Goal: Task Accomplishment & Management: Manage account settings

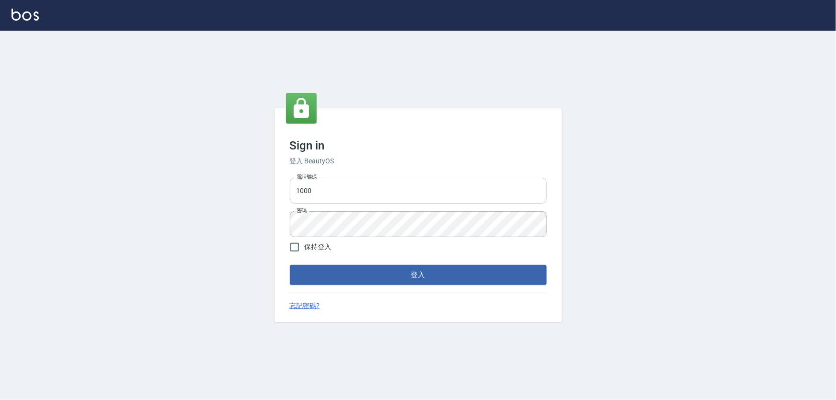
click at [317, 188] on input "1000" at bounding box center [418, 191] width 257 height 26
type input "0966106859"
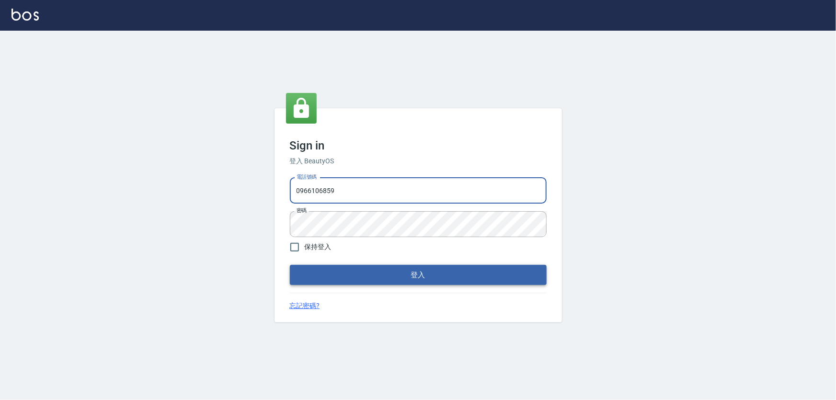
click at [373, 272] on button "登入" at bounding box center [418, 275] width 257 height 20
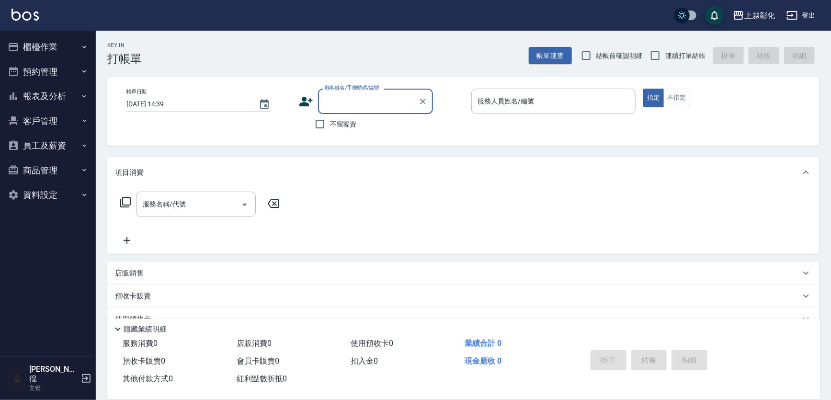
click at [29, 121] on button "客戶管理" at bounding box center [48, 121] width 88 height 25
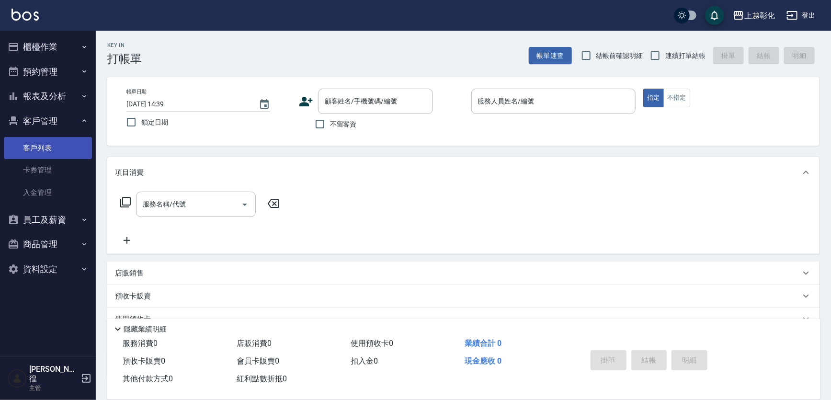
click at [48, 143] on link "客戶列表" at bounding box center [48, 148] width 88 height 22
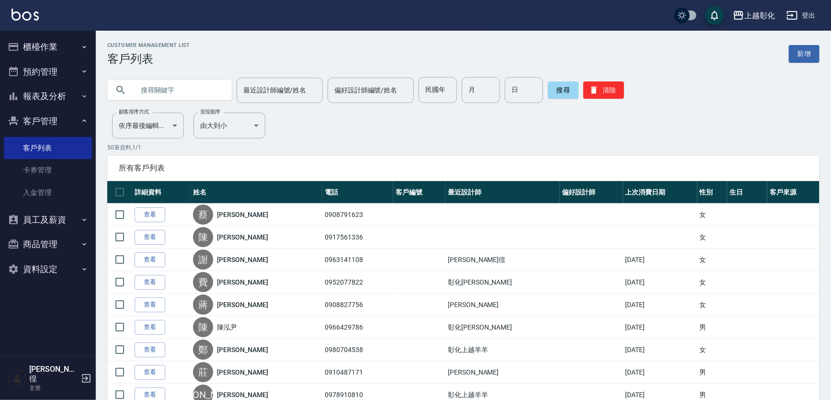
click at [184, 88] on input "text" at bounding box center [179, 90] width 90 height 26
type input "88350867"
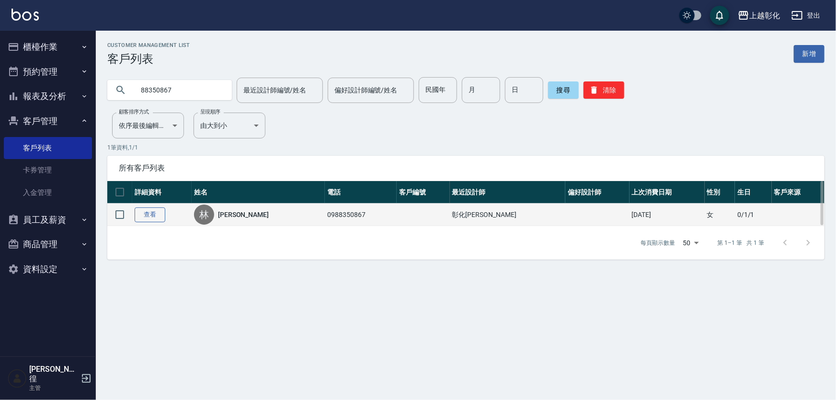
click at [159, 213] on link "查看" at bounding box center [150, 214] width 31 height 15
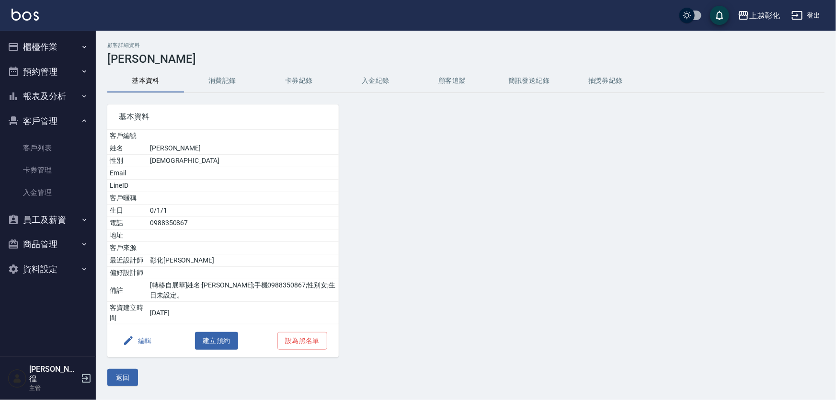
click at [366, 76] on button "入金紀錄" at bounding box center [375, 80] width 77 height 23
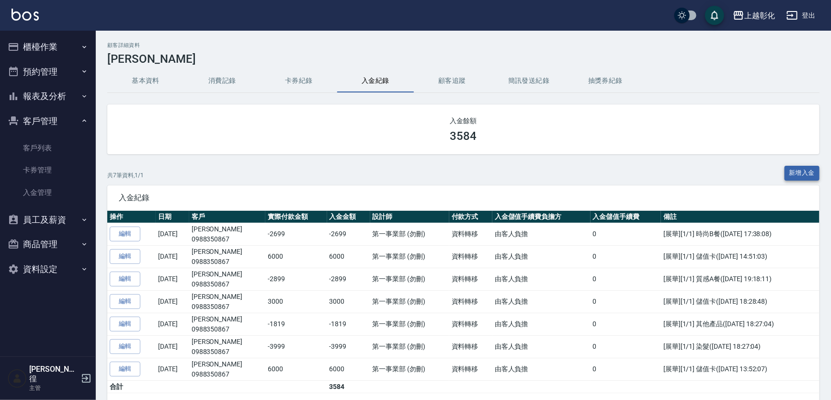
click at [806, 175] on button "新增入金" at bounding box center [802, 173] width 35 height 15
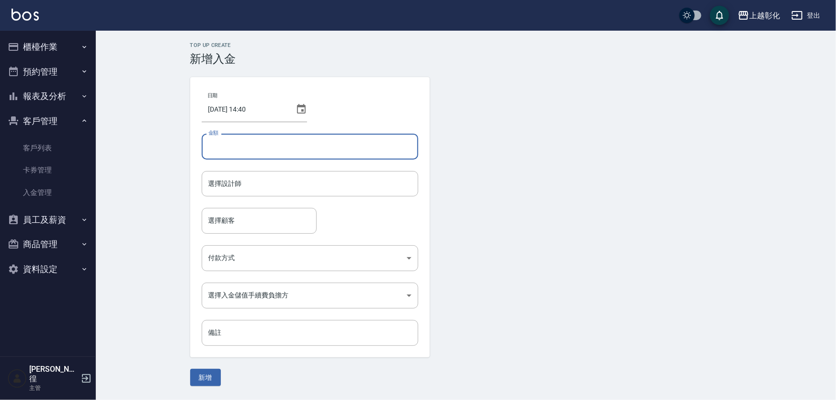
click at [321, 146] on input "金額" at bounding box center [310, 147] width 216 height 26
type input "-2899"
click at [307, 180] on input "選擇設計師" at bounding box center [310, 183] width 208 height 17
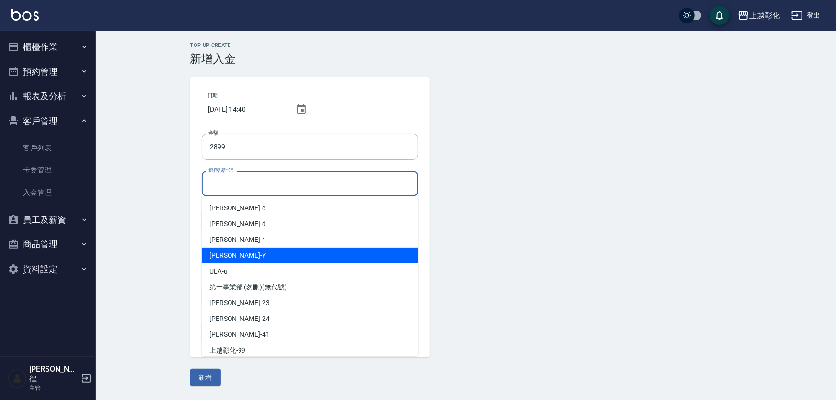
click at [238, 254] on div "[PERSON_NAME]" at bounding box center [310, 256] width 216 height 16
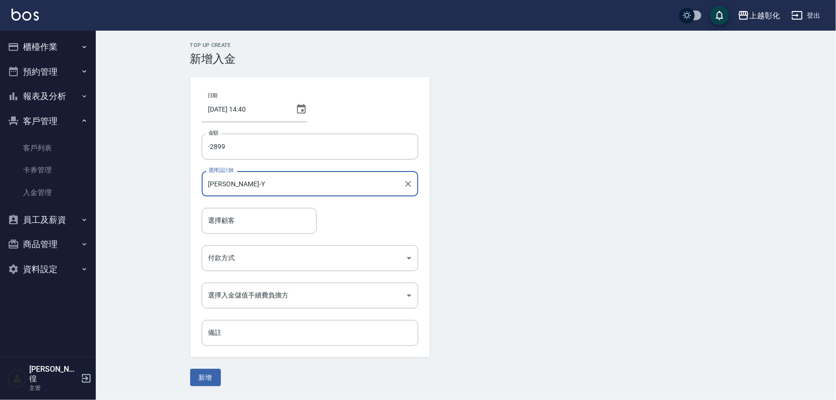
type input "[PERSON_NAME]-Y"
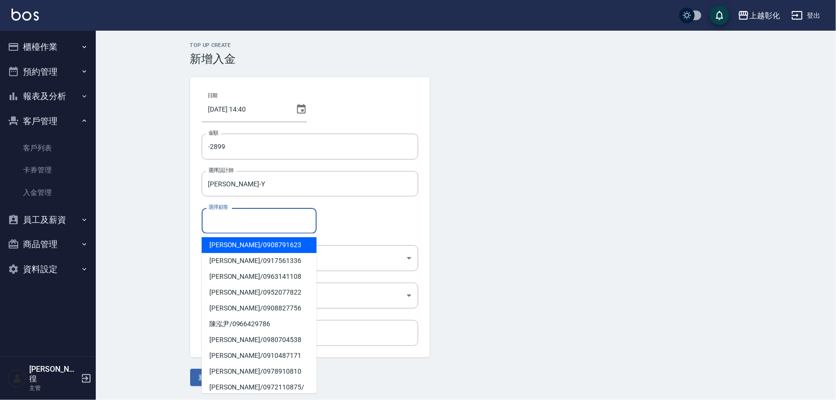
click at [229, 218] on div "選擇顧客 選擇顧客" at bounding box center [259, 220] width 115 height 25
click at [230, 218] on input "選擇顧客" at bounding box center [259, 220] width 106 height 17
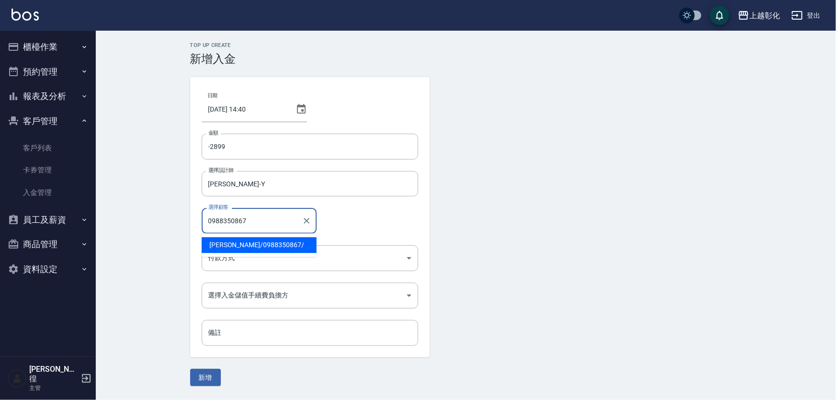
click at [244, 244] on span "林毓書 / 0988350867 /" at bounding box center [259, 245] width 115 height 16
type input "林毓書/0988350867/"
click at [251, 253] on body "上越彰化 登出 櫃檯作業 打帳單 帳單列表 現金收支登錄 材料自購登錄 每日結帳 排班表 現場電腦打卡 預約管理 預約管理 單日預約紀錄 單週預約紀錄 報表及…" at bounding box center [418, 200] width 836 height 400
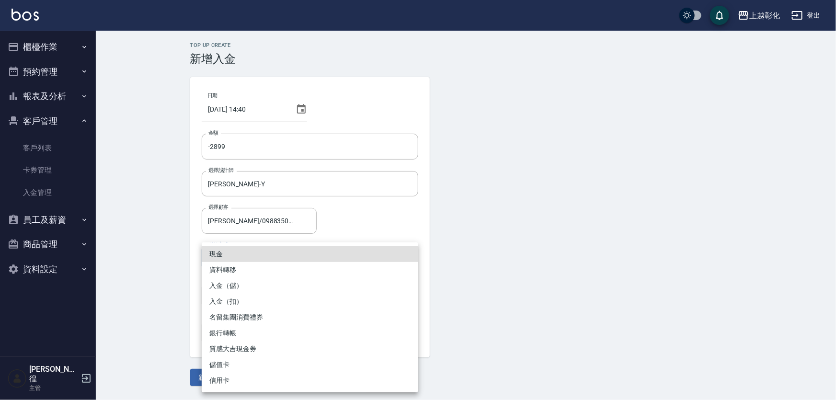
click at [233, 306] on li "入金（扣）" at bounding box center [310, 302] width 216 height 16
type input "入金（扣）"
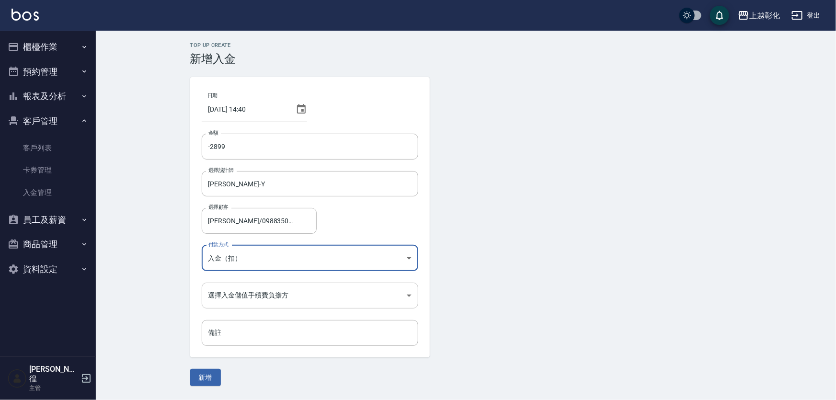
click at [249, 294] on body "上越彰化 登出 櫃檯作業 打帳單 帳單列表 現金收支登錄 材料自購登錄 每日結帳 排班表 現場電腦打卡 預約管理 預約管理 單日預約紀錄 單週預約紀錄 報表及…" at bounding box center [418, 200] width 836 height 400
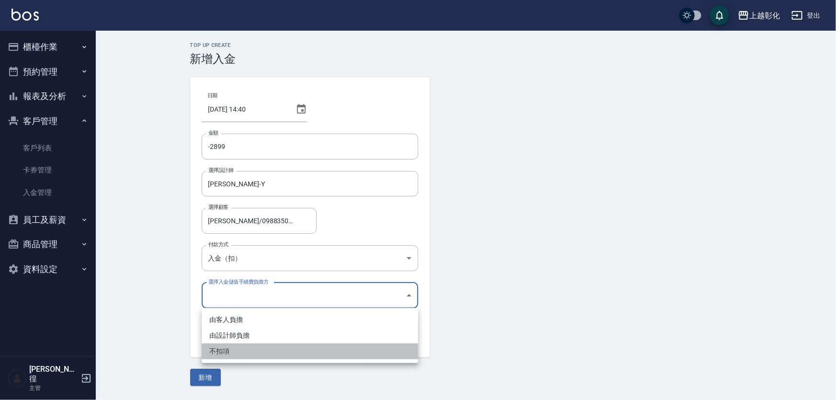
click at [229, 350] on li "不扣項" at bounding box center [310, 351] width 216 height 16
type input "WITHOUTHANDLINGFEE"
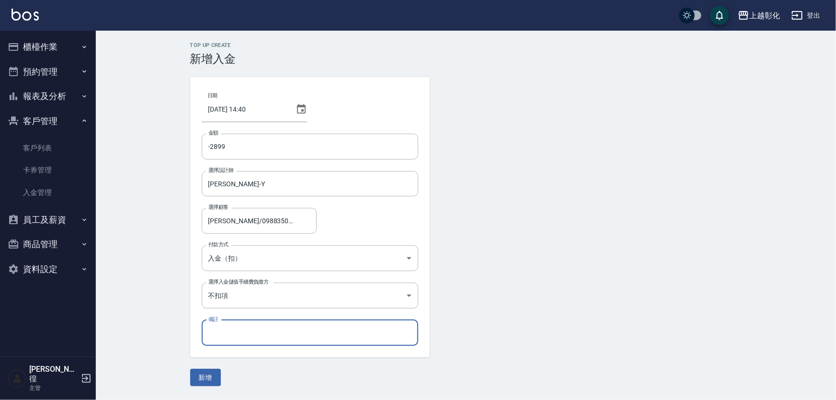
click at [213, 332] on input "備註" at bounding box center [310, 333] width 216 height 26
type input "b"
click at [253, 338] on input "染" at bounding box center [310, 333] width 216 height 26
click at [225, 335] on input "染" at bounding box center [310, 333] width 216 height 26
click at [190, 369] on button "新增" at bounding box center [205, 378] width 31 height 18
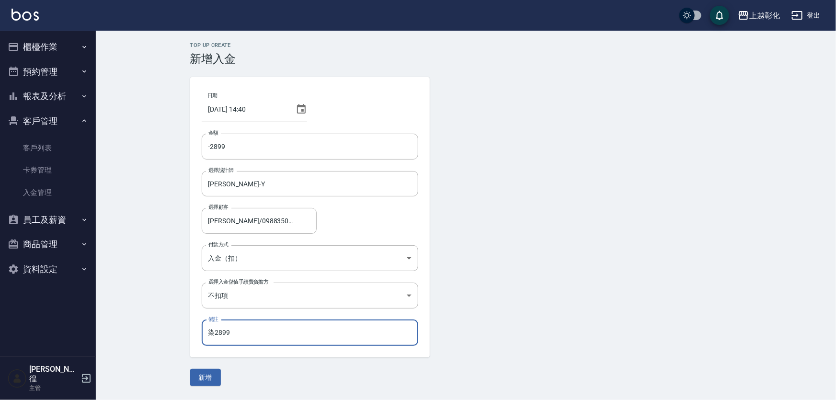
type input "染2899ㄝ"
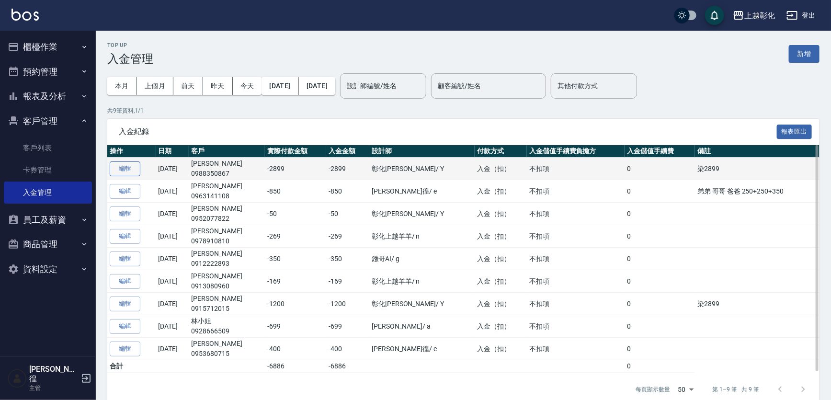
click at [119, 168] on button "編輯" at bounding box center [125, 168] width 31 height 15
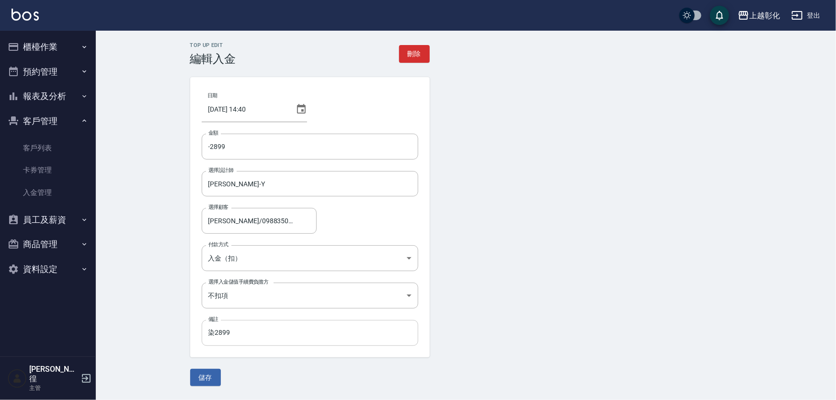
click at [240, 329] on input "染2899" at bounding box center [310, 333] width 216 height 26
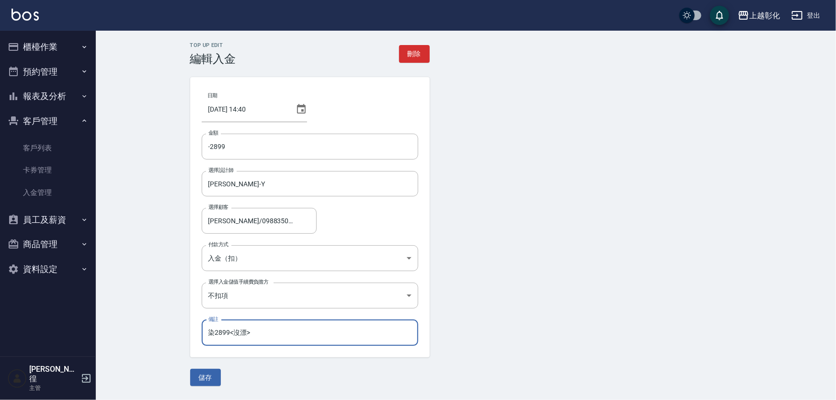
click at [322, 341] on input "染2899<沒漂>" at bounding box center [310, 333] width 216 height 26
type input "染2899<沒漂>"
click at [203, 375] on button "儲存" at bounding box center [205, 378] width 31 height 18
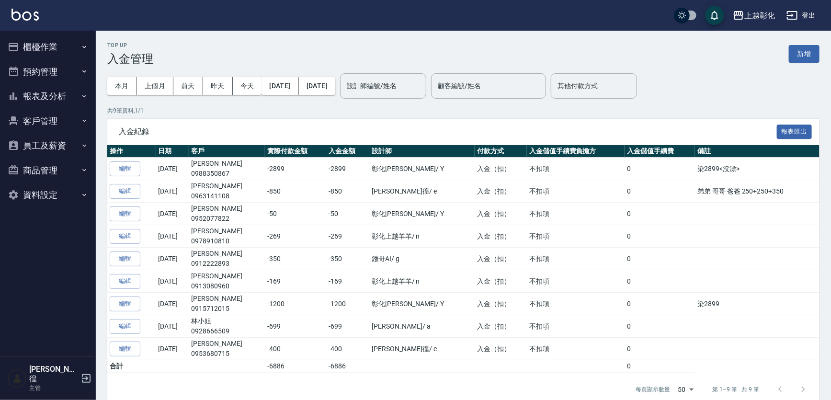
click at [43, 121] on button "客戶管理" at bounding box center [48, 121] width 88 height 25
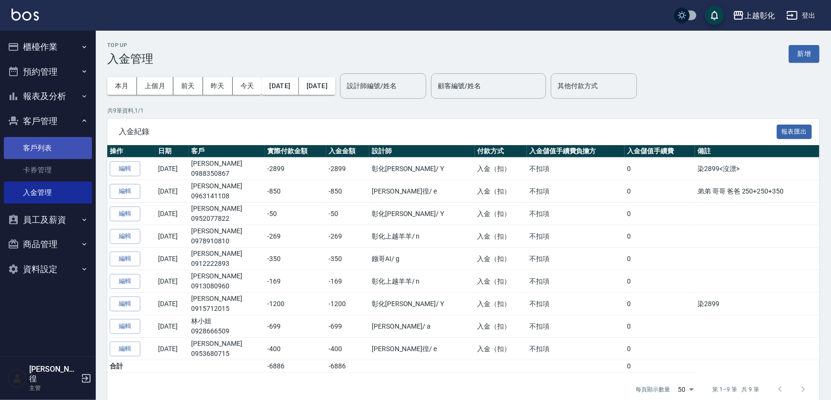
click at [53, 150] on link "客戶列表" at bounding box center [48, 148] width 88 height 22
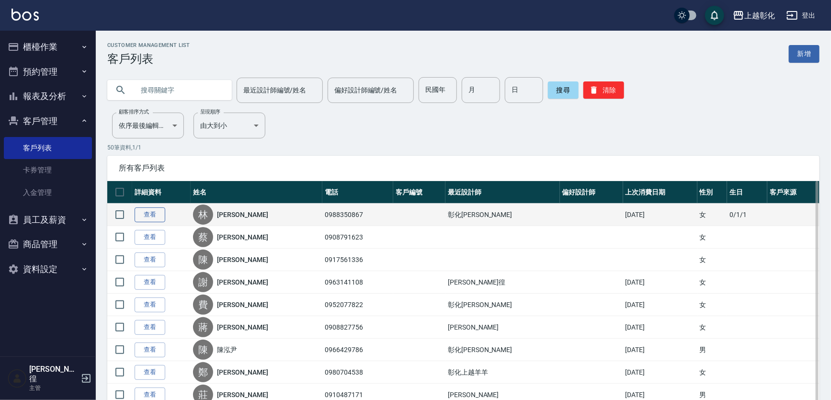
click at [144, 212] on link "查看" at bounding box center [150, 214] width 31 height 15
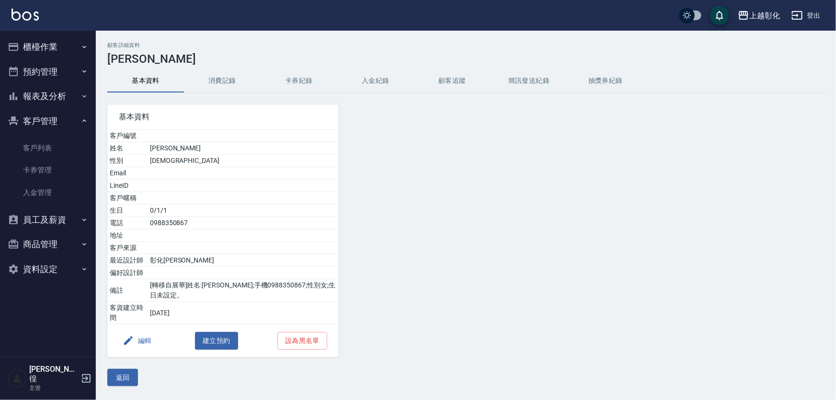
click at [371, 85] on button "入金紀錄" at bounding box center [375, 80] width 77 height 23
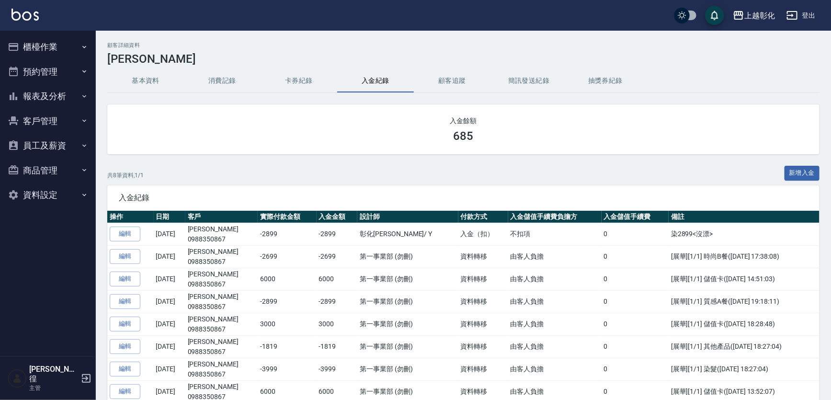
click at [39, 114] on button "客戶管理" at bounding box center [48, 121] width 88 height 25
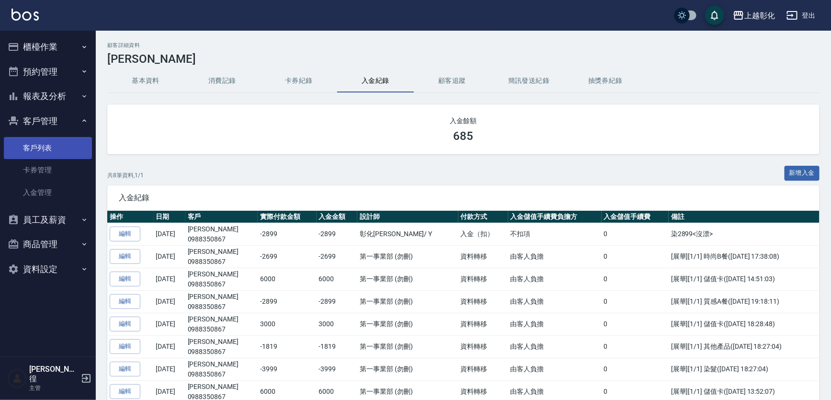
click at [52, 150] on link "客戶列表" at bounding box center [48, 148] width 88 height 22
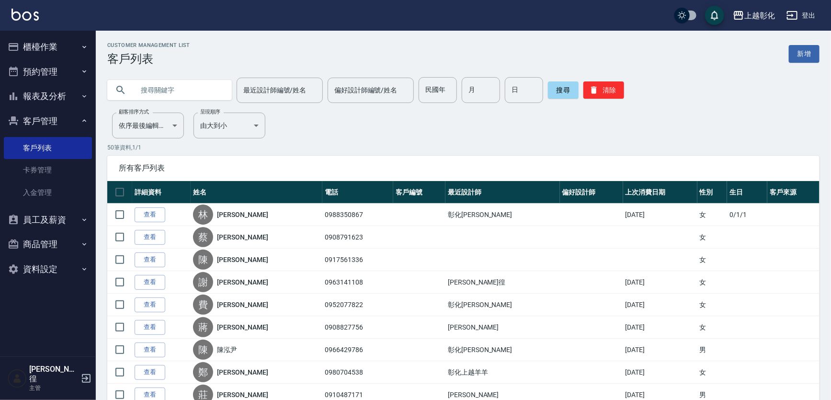
click at [146, 92] on input "text" at bounding box center [179, 90] width 90 height 26
type input "7"
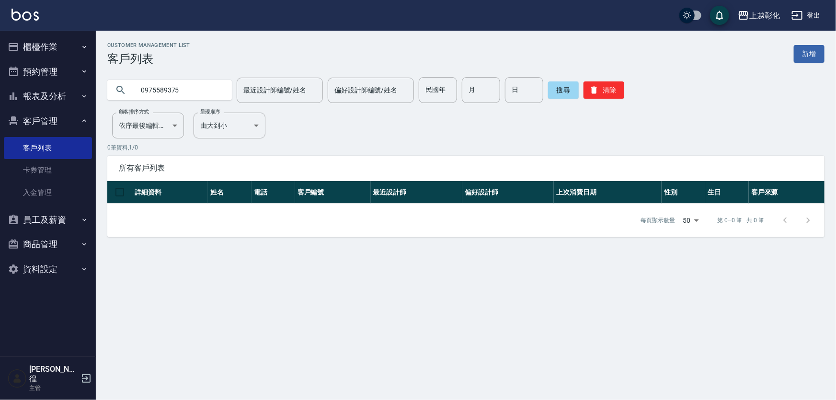
click at [156, 89] on input "0975589375" at bounding box center [179, 90] width 90 height 26
click at [208, 96] on input "097589375" at bounding box center [179, 90] width 90 height 26
type input "097589375"
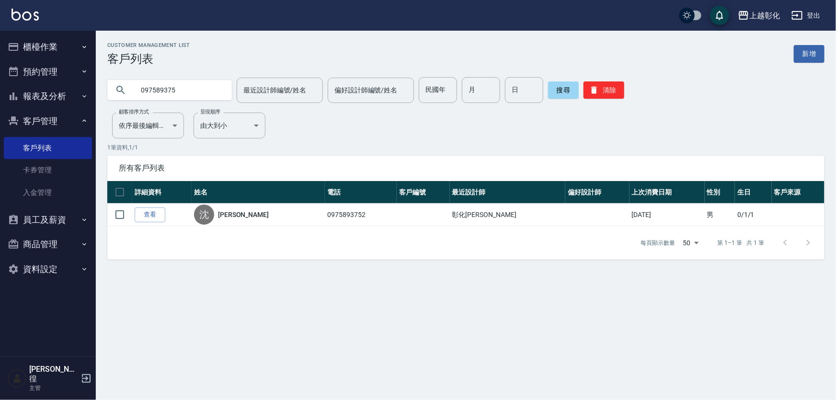
drag, startPoint x: 152, startPoint y: 215, endPoint x: 198, endPoint y: 205, distance: 47.0
click at [152, 215] on link "查看" at bounding box center [150, 214] width 31 height 15
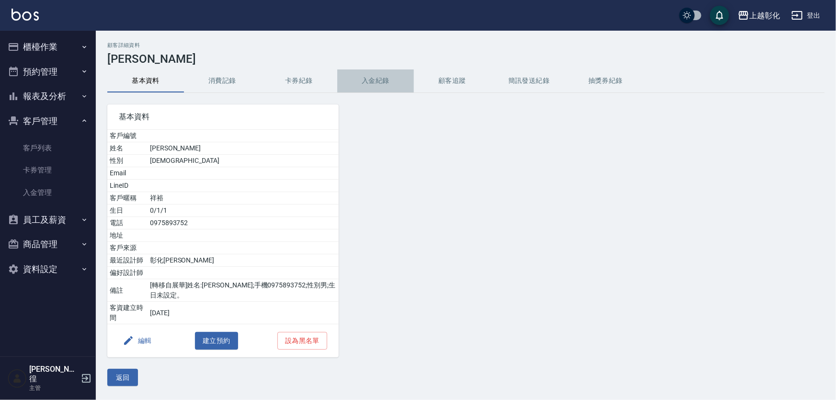
click at [363, 78] on button "入金紀錄" at bounding box center [375, 80] width 77 height 23
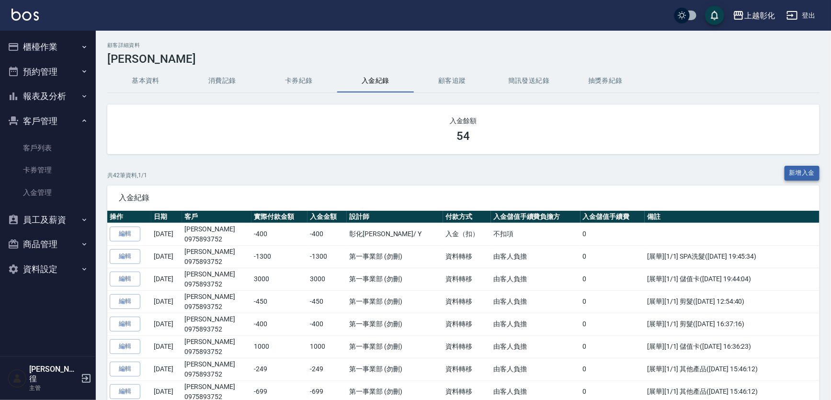
click at [801, 172] on button "新增入金" at bounding box center [802, 173] width 35 height 15
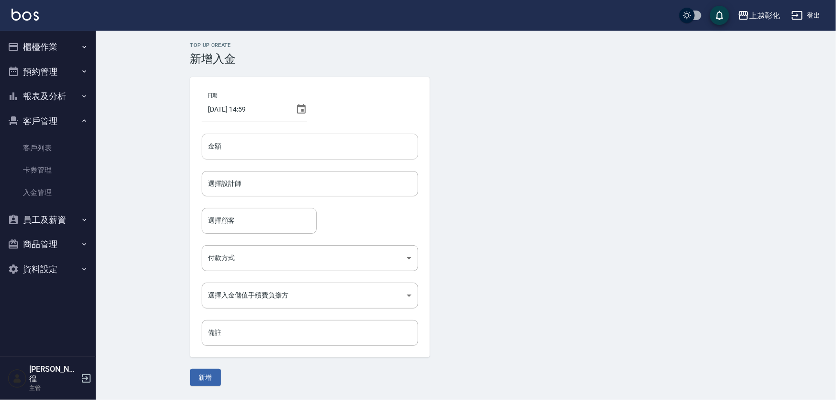
click at [240, 153] on input "金額" at bounding box center [310, 147] width 216 height 26
type input "1000"
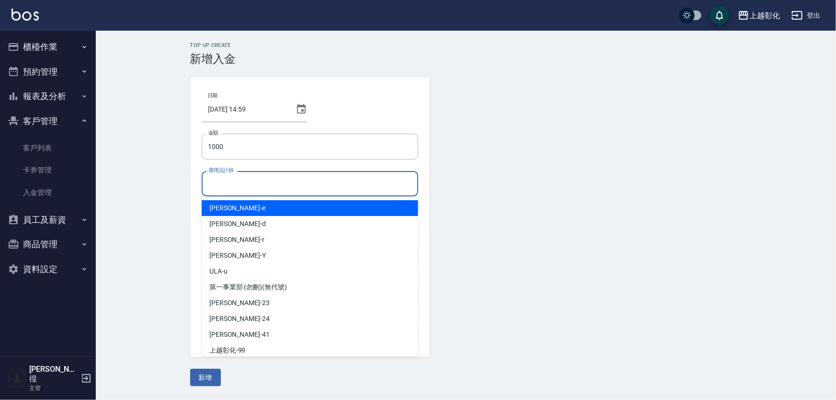
click at [228, 182] on input "選擇設計師" at bounding box center [310, 183] width 208 height 17
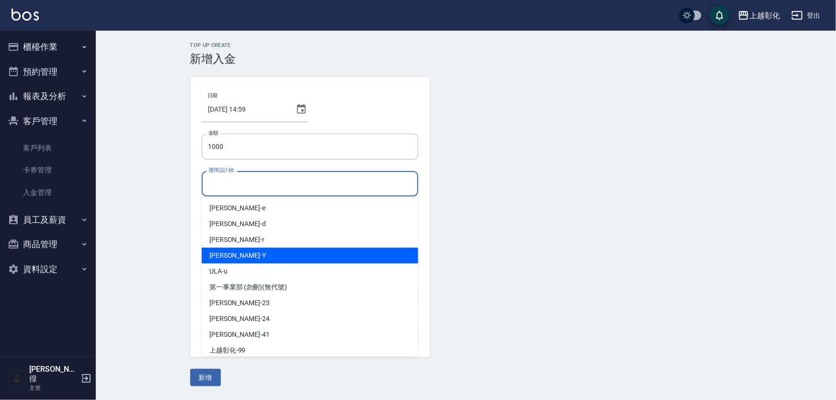
click at [241, 259] on div "[PERSON_NAME]" at bounding box center [310, 256] width 216 height 16
type input "[PERSON_NAME]-Y"
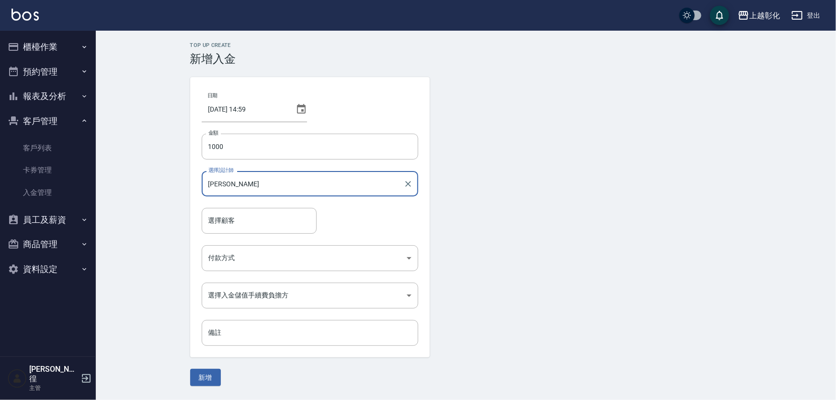
click at [225, 223] on input "選擇顧客" at bounding box center [259, 220] width 106 height 17
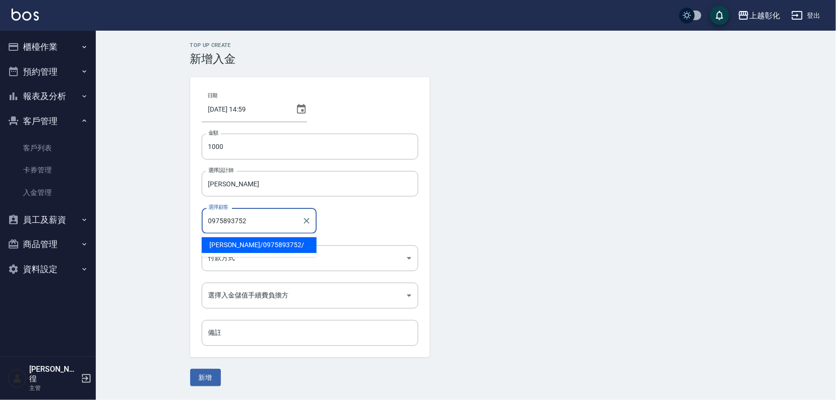
click at [270, 248] on span "[PERSON_NAME] / 0975893752 /" at bounding box center [259, 245] width 115 height 16
type input "[PERSON_NAME]/0975893752/"
click at [257, 260] on body "上越彰化 登出 櫃檯作業 打帳單 帳單列表 現金收支登錄 材料自購登錄 每日結帳 排班表 現場電腦打卡 預約管理 預約管理 單日預約紀錄 單週預約紀錄 報表及…" at bounding box center [418, 200] width 836 height 400
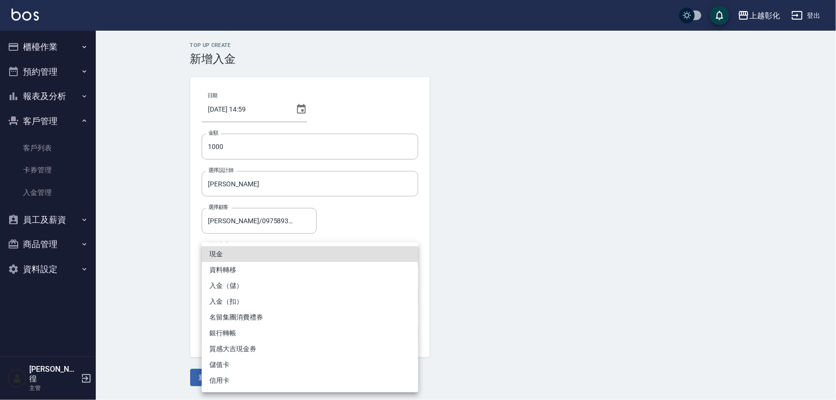
click at [239, 286] on li "入金（儲）" at bounding box center [310, 286] width 216 height 16
type input "入金（儲）"
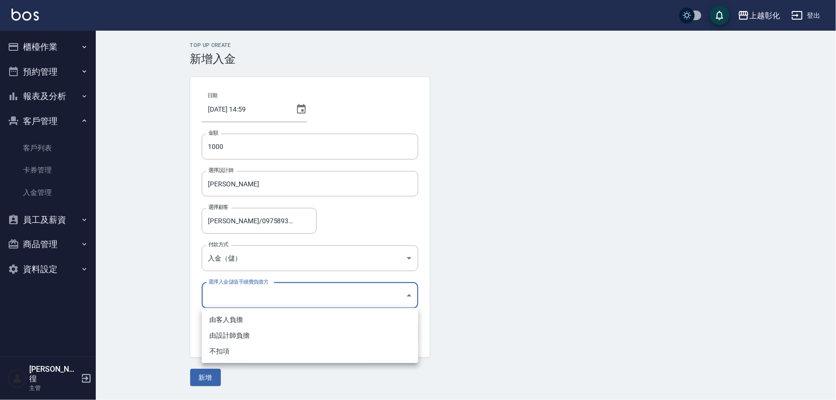
click at [239, 297] on body "上越彰化 登出 櫃檯作業 打帳單 帳單列表 現金收支登錄 材料自購登錄 每日結帳 排班表 現場電腦打卡 預約管理 預約管理 單日預約紀錄 單週預約紀錄 報表及…" at bounding box center [418, 200] width 836 height 400
click at [234, 353] on li "不扣項" at bounding box center [310, 351] width 216 height 16
type input "WITHOUTHANDLINGFEE"
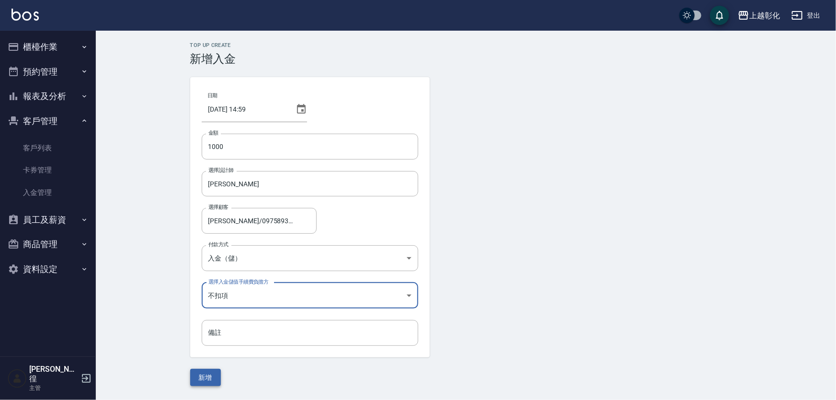
click at [209, 376] on button "新增" at bounding box center [205, 378] width 31 height 18
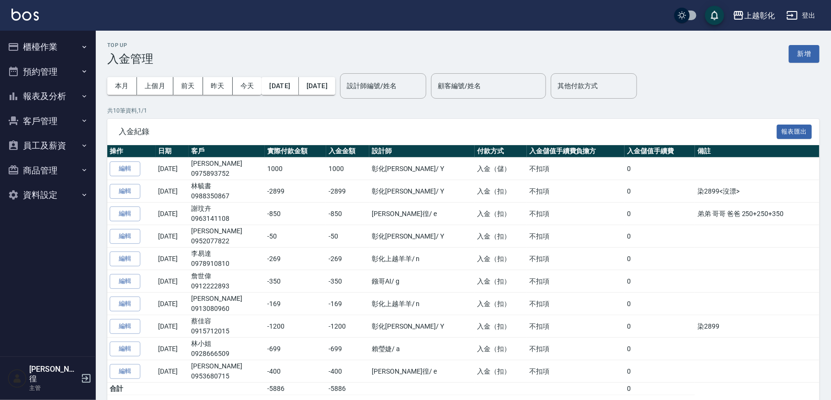
click at [34, 114] on button "客戶管理" at bounding box center [48, 121] width 88 height 25
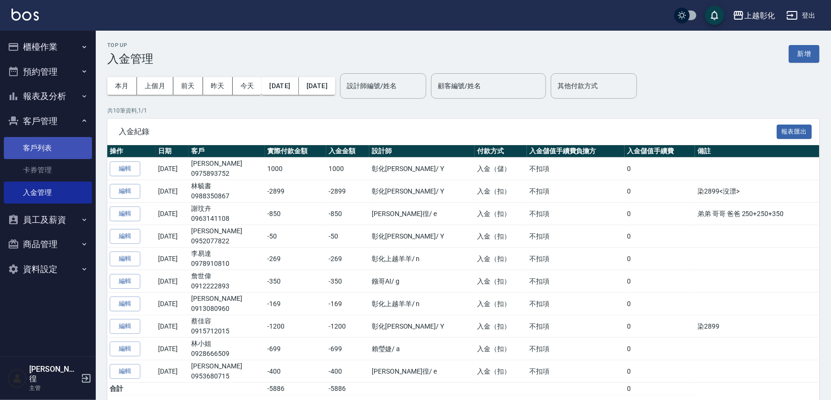
click at [54, 150] on link "客戶列表" at bounding box center [48, 148] width 88 height 22
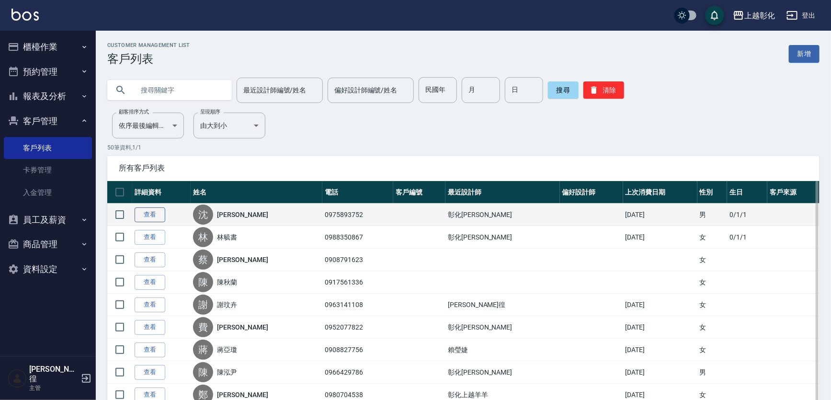
click at [147, 212] on link "查看" at bounding box center [150, 214] width 31 height 15
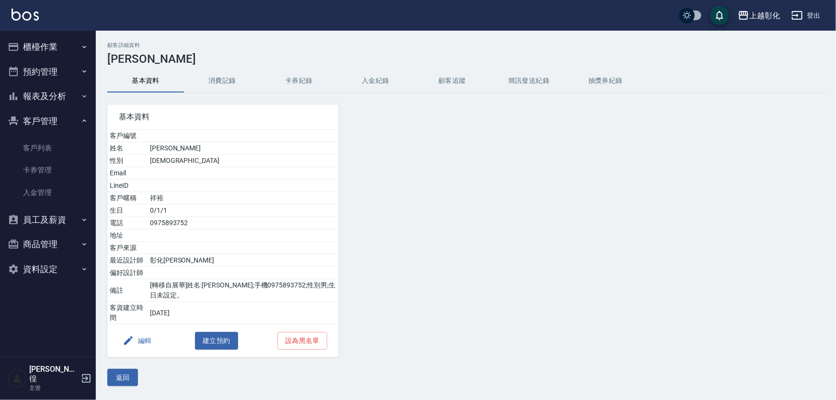
click at [382, 83] on button "入金紀錄" at bounding box center [375, 80] width 77 height 23
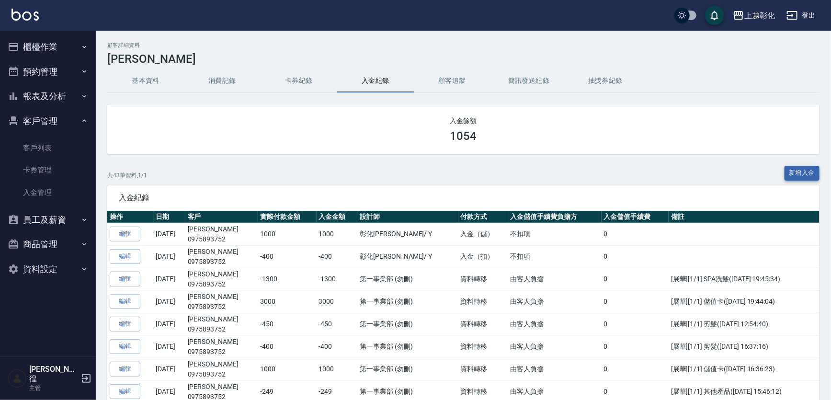
click at [792, 171] on button "新增入金" at bounding box center [802, 173] width 35 height 15
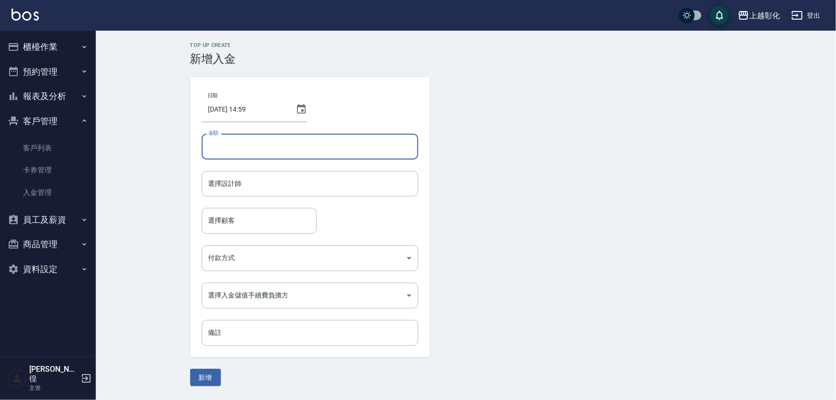
click at [320, 149] on input "金額" at bounding box center [310, 147] width 216 height 26
type input "-400"
click at [279, 192] on input "選擇設計師" at bounding box center [310, 183] width 208 height 17
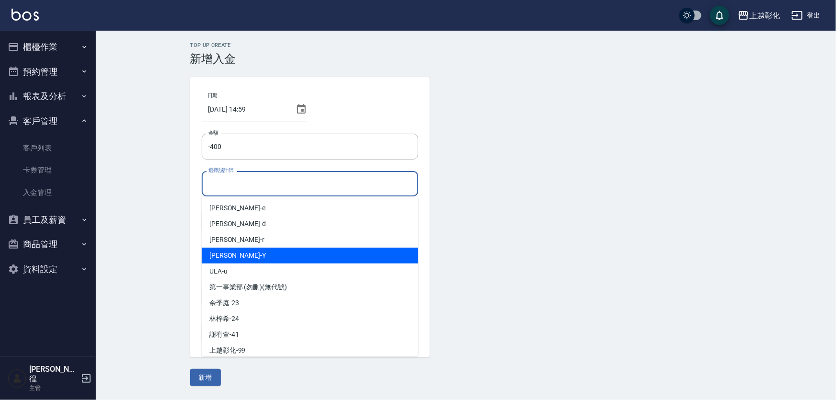
click at [255, 252] on div "YURI -Y" at bounding box center [310, 256] width 216 height 16
type input "YURI-Y"
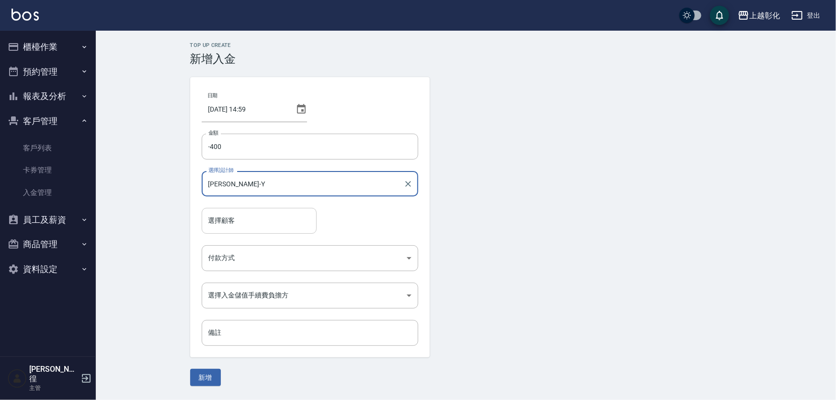
click at [248, 223] on input "選擇顧客" at bounding box center [259, 220] width 106 height 17
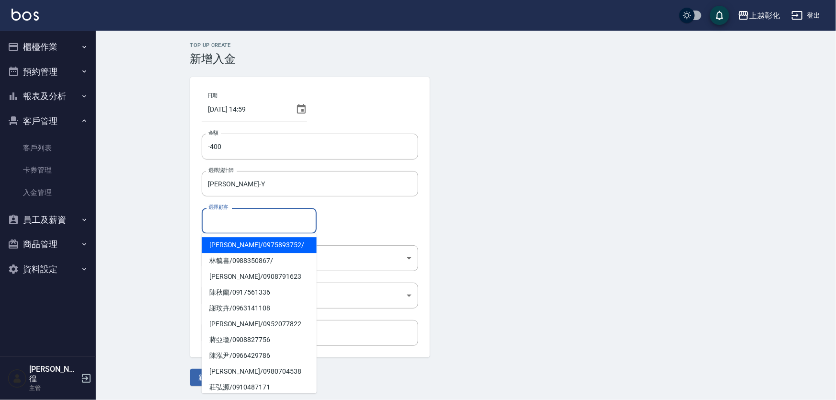
click at [248, 245] on span "沈祥裕 / 0975893752 /" at bounding box center [259, 245] width 115 height 16
type input "沈祥裕/0975893752/"
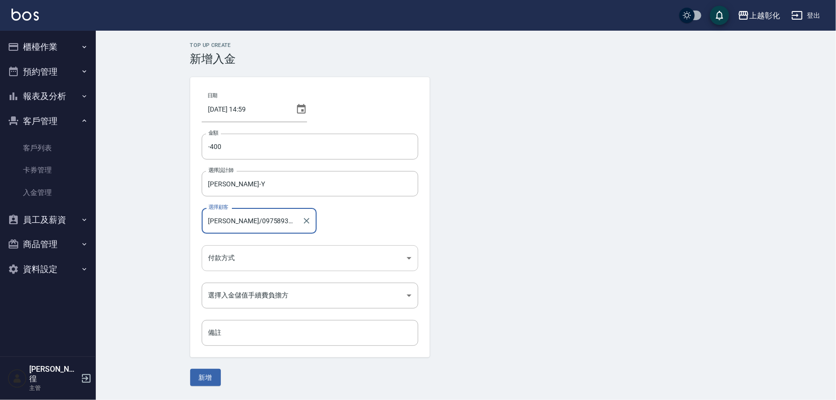
click at [253, 258] on body "上越彰化 登出 櫃檯作業 打帳單 帳單列表 現金收支登錄 材料自購登錄 每日結帳 排班表 現場電腦打卡 預約管理 預約管理 單日預約紀錄 單週預約紀錄 報表及…" at bounding box center [418, 200] width 836 height 400
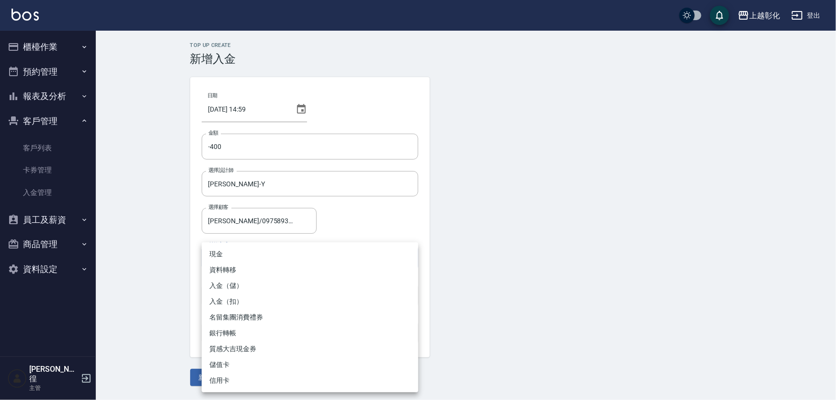
click at [241, 301] on li "入金（扣）" at bounding box center [310, 302] width 216 height 16
type input "入金（扣）"
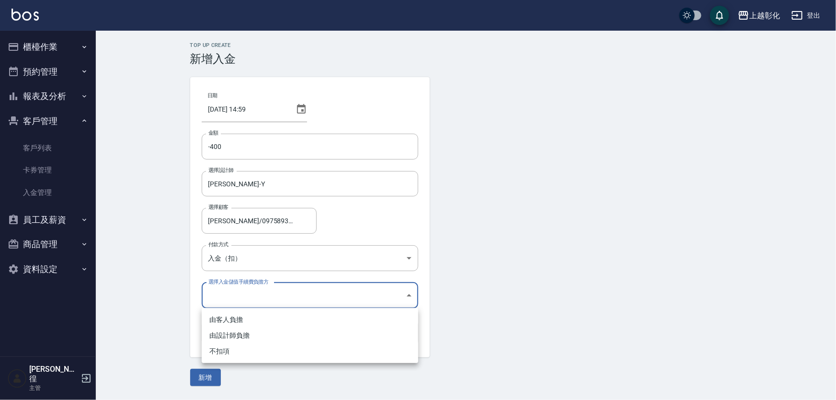
click at [242, 304] on body "上越彰化 登出 櫃檯作業 打帳單 帳單列表 現金收支登錄 材料自購登錄 每日結帳 排班表 現場電腦打卡 預約管理 預約管理 單日預約紀錄 單週預約紀錄 報表及…" at bounding box center [418, 200] width 836 height 400
click at [228, 351] on li "不扣項" at bounding box center [310, 351] width 216 height 16
type input "WITHOUTHANDLINGFEE"
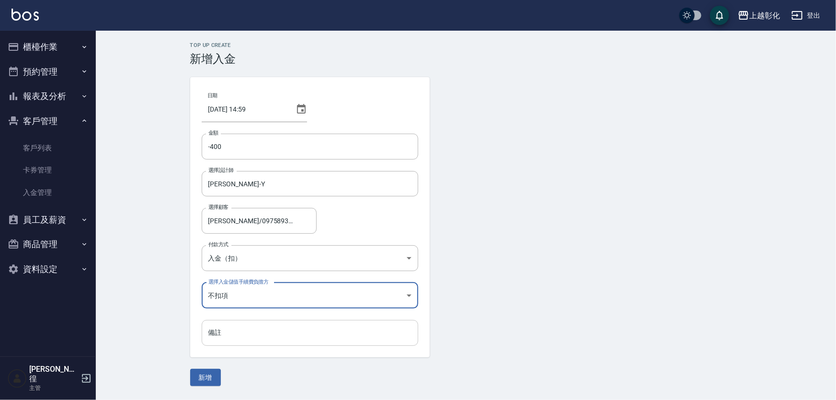
click at [256, 327] on input "備註" at bounding box center [310, 333] width 216 height 26
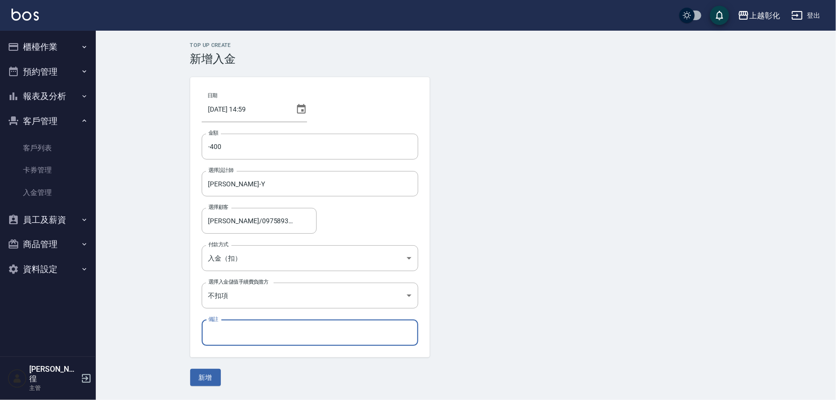
click at [261, 372] on form "日期 2025/10/04 14:59 金額 -400 金額 選擇設計師 YURI-Y 選擇設計師 選擇顧客 沈祥裕/0975893752/ 選擇顧客 付款方…" at bounding box center [466, 231] width 552 height 309
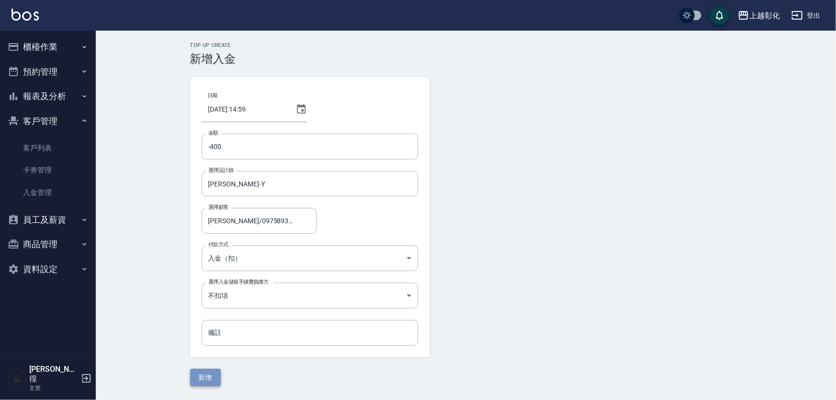
click at [209, 375] on button "新增" at bounding box center [205, 378] width 31 height 18
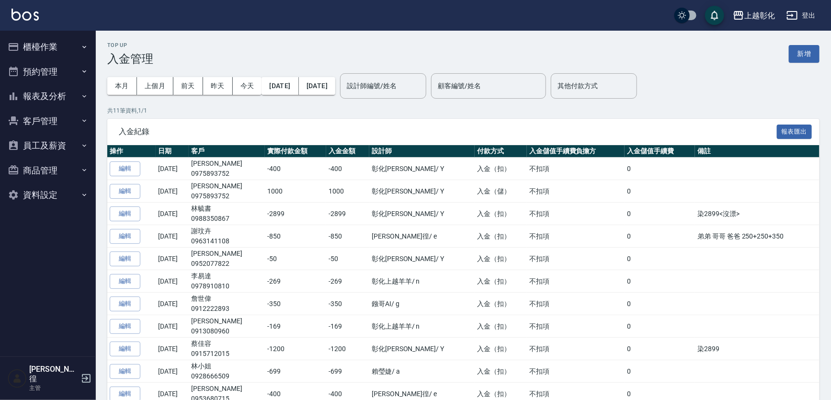
drag, startPoint x: 33, startPoint y: 117, endPoint x: 37, endPoint y: 114, distance: 5.2
click at [34, 117] on button "客戶管理" at bounding box center [48, 121] width 88 height 25
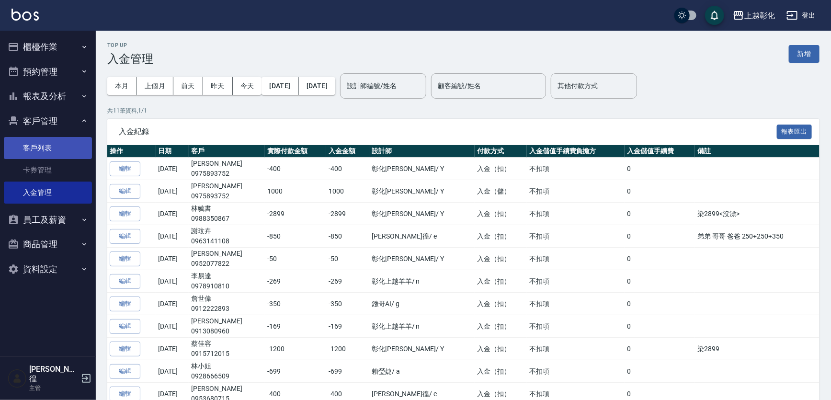
click at [48, 148] on link "客戶列表" at bounding box center [48, 148] width 88 height 22
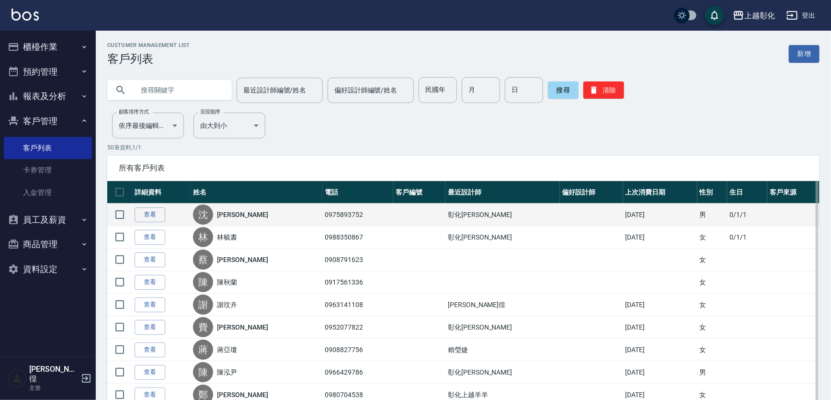
click at [160, 223] on td "查看" at bounding box center [161, 215] width 58 height 23
click at [159, 213] on link "查看" at bounding box center [150, 214] width 31 height 15
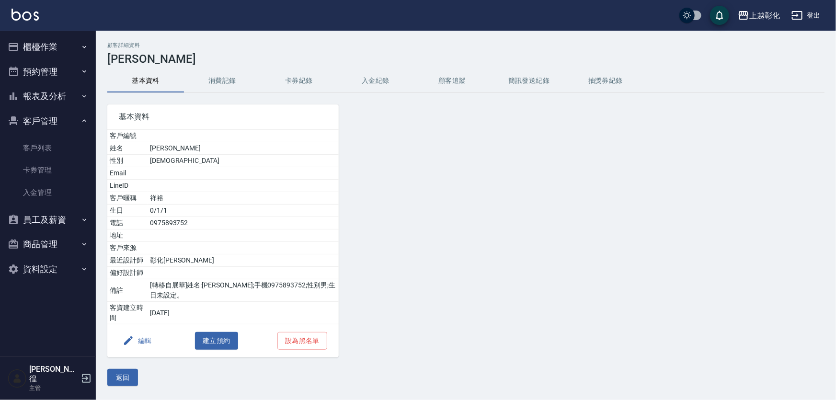
click at [457, 77] on button "顧客追蹤" at bounding box center [452, 80] width 77 height 23
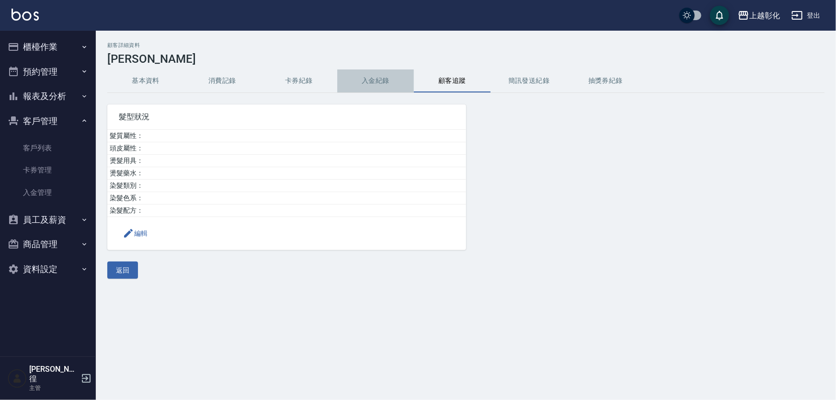
click at [378, 82] on button "入金紀錄" at bounding box center [375, 80] width 77 height 23
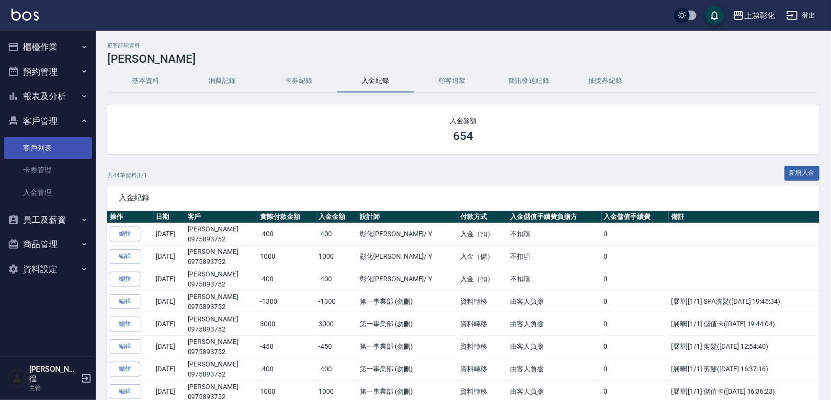
drag, startPoint x: 49, startPoint y: 140, endPoint x: 63, endPoint y: 137, distance: 14.2
click at [49, 140] on link "客戶列表" at bounding box center [48, 148] width 88 height 22
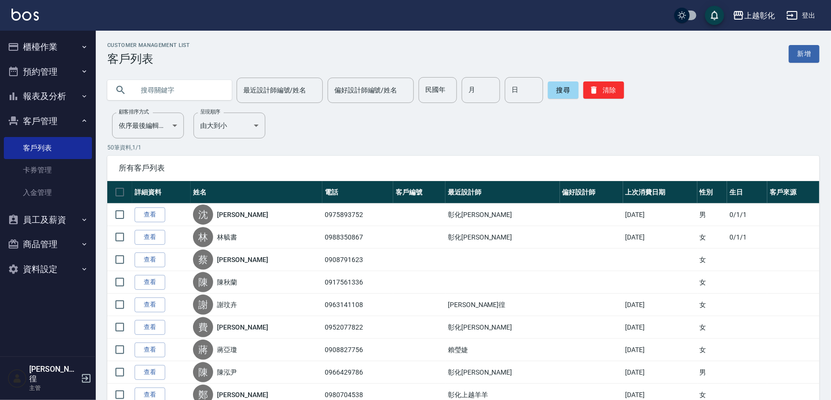
click at [137, 94] on input "text" at bounding box center [179, 90] width 90 height 26
type input "0963876"
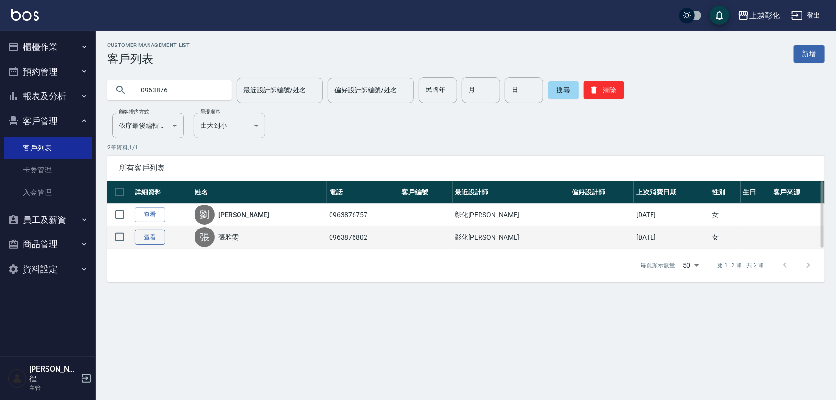
click at [146, 243] on link "查看" at bounding box center [150, 237] width 31 height 15
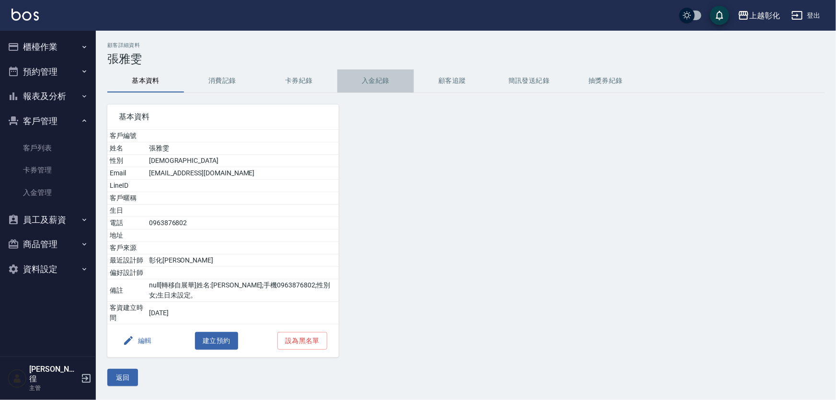
click at [361, 84] on button "入金紀錄" at bounding box center [375, 80] width 77 height 23
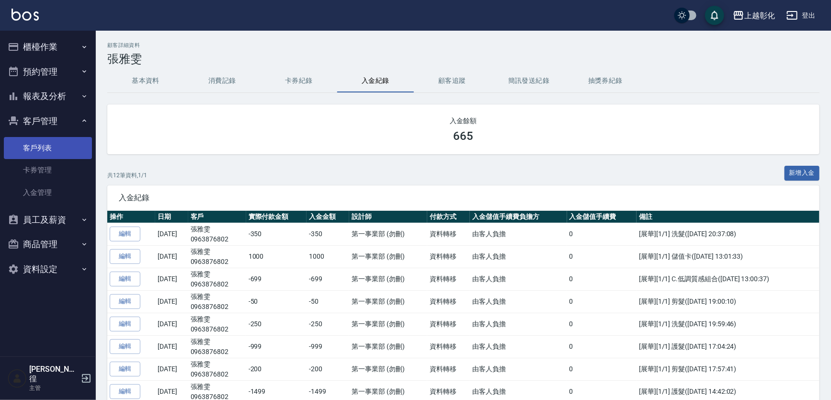
click at [42, 144] on link "客戶列表" at bounding box center [48, 148] width 88 height 22
